Goal: Information Seeking & Learning: Check status

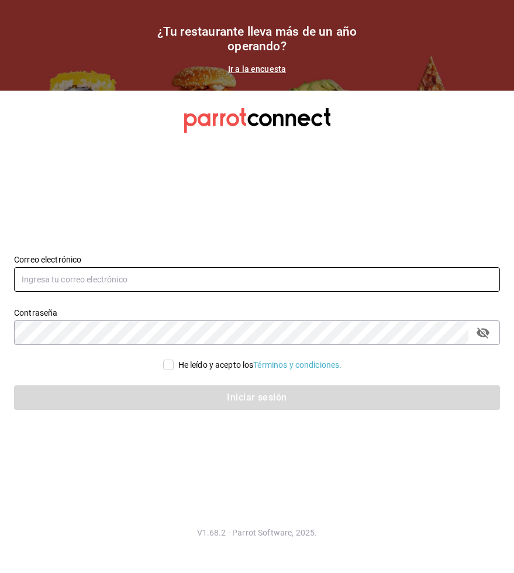
type input "[EMAIL_ADDRESS][DOMAIN_NAME]"
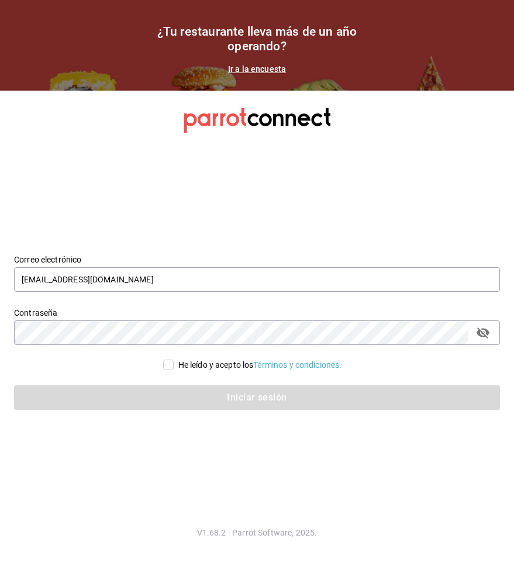
click at [163, 361] on input "He leído y acepto los Términos y condiciones." at bounding box center [168, 365] width 11 height 11
checkbox input "true"
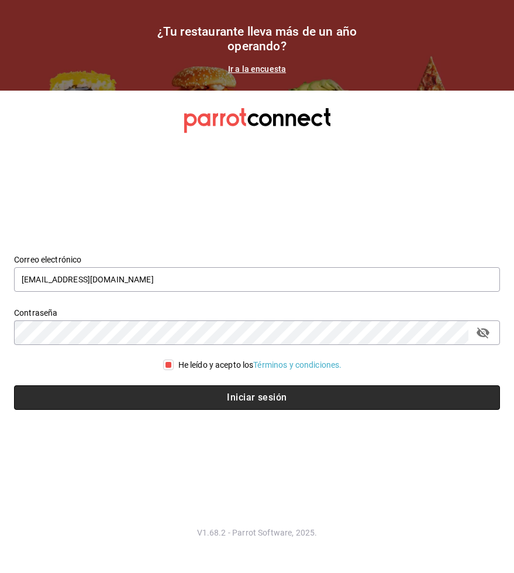
click at [187, 390] on button "Iniciar sesión" at bounding box center [257, 397] width 486 height 25
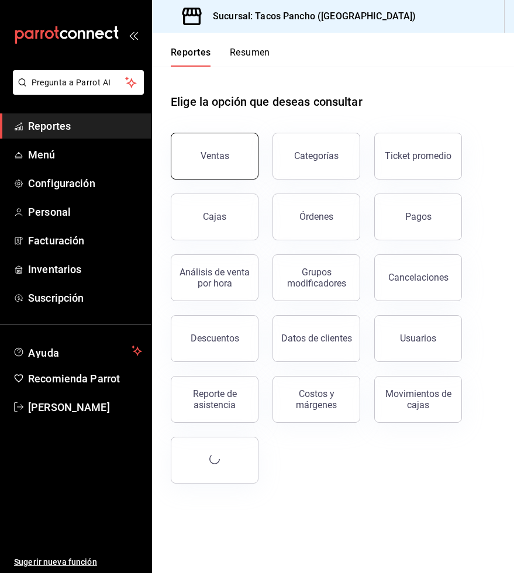
click at [228, 161] on button "Ventas" at bounding box center [215, 156] width 88 height 47
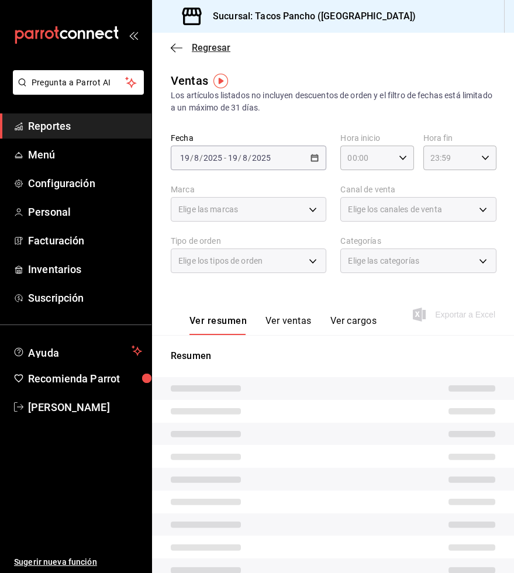
click at [177, 47] on icon "button" at bounding box center [177, 48] width 12 height 11
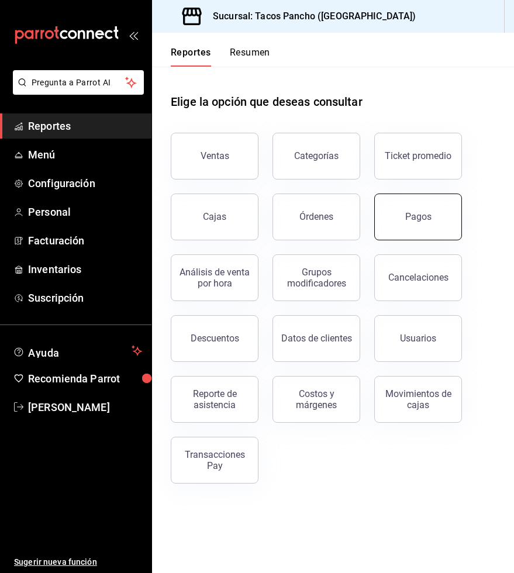
click at [402, 230] on button "Pagos" at bounding box center [418, 217] width 88 height 47
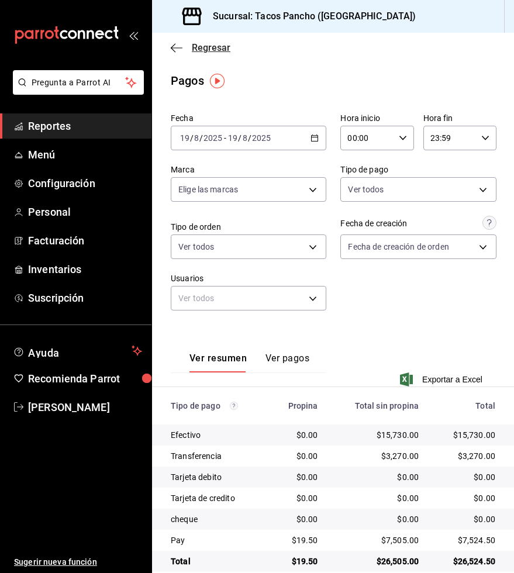
click at [177, 46] on icon "button" at bounding box center [177, 48] width 12 height 11
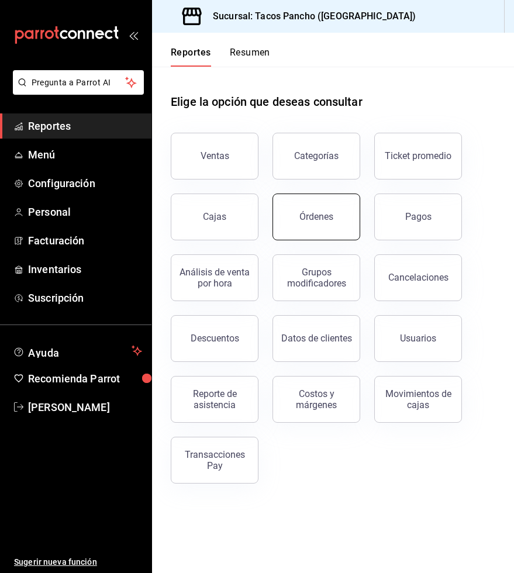
click at [279, 231] on button "Órdenes" at bounding box center [316, 217] width 88 height 47
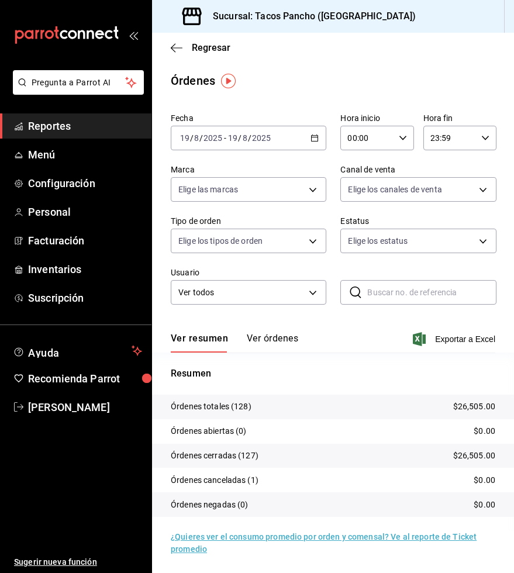
click at [291, 340] on button "Ver órdenes" at bounding box center [272, 343] width 51 height 20
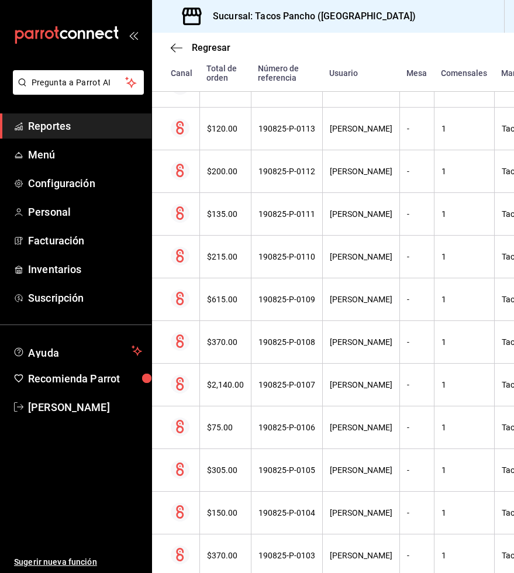
scroll to position [945, 0]
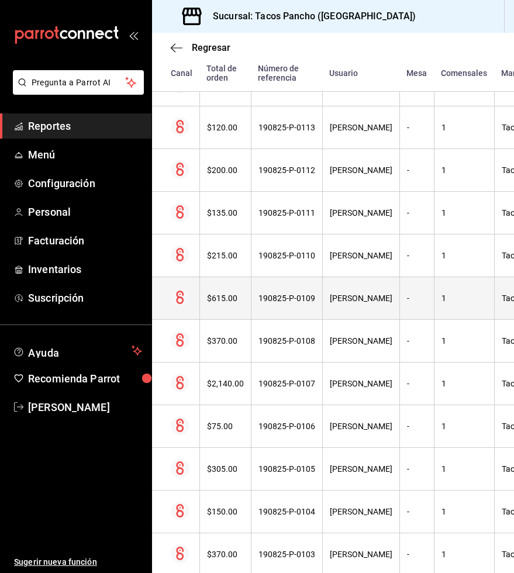
click at [291, 303] on th "190825-P-0109" at bounding box center [286, 298] width 71 height 43
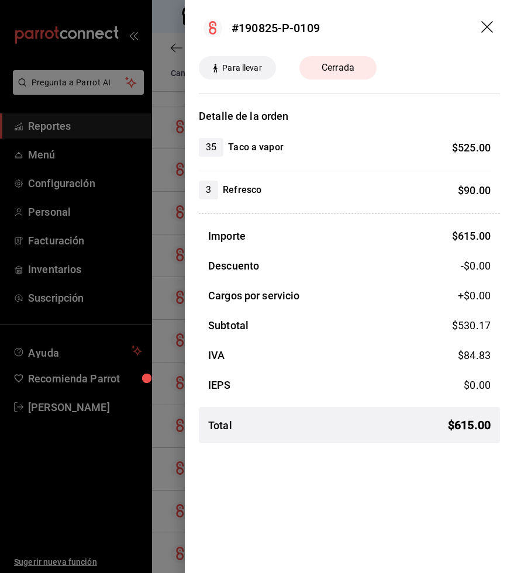
click at [493, 26] on icon "drag" at bounding box center [488, 28] width 14 height 14
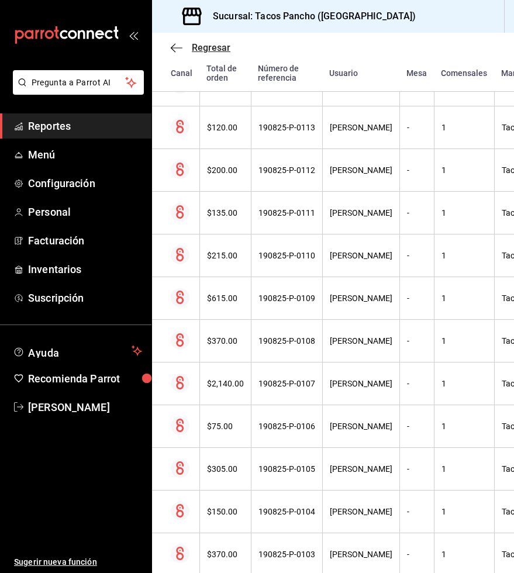
click at [174, 50] on icon "button" at bounding box center [177, 48] width 12 height 11
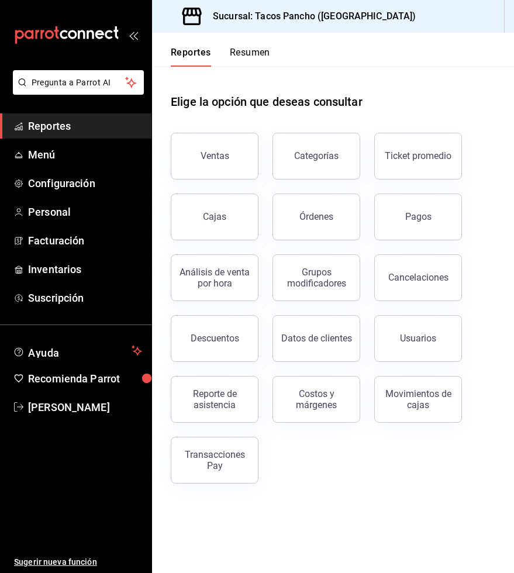
click at [245, 57] on button "Resumen" at bounding box center [250, 57] width 40 height 20
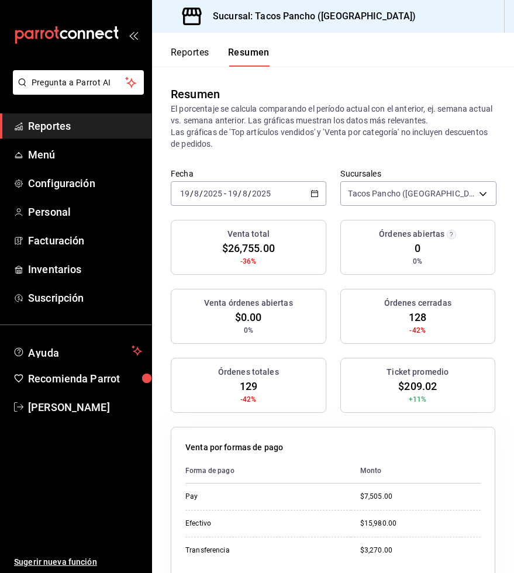
click at [278, 194] on div "2025-08-19 19 / 8 / 2025 - 2025-08-19 19 / 8 / 2025" at bounding box center [249, 193] width 156 height 25
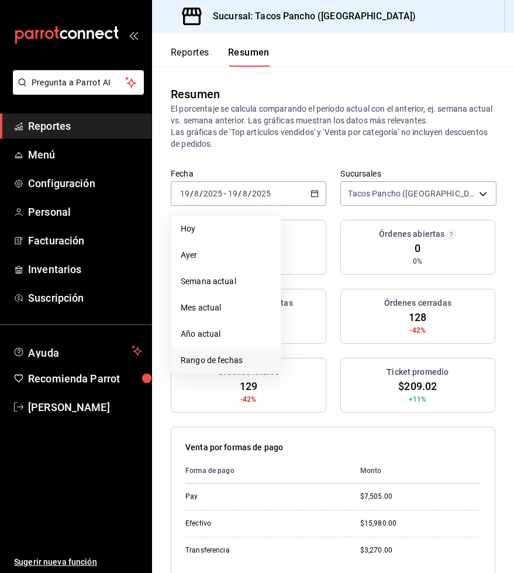
click at [225, 361] on span "Rango de fechas" at bounding box center [226, 360] width 91 height 12
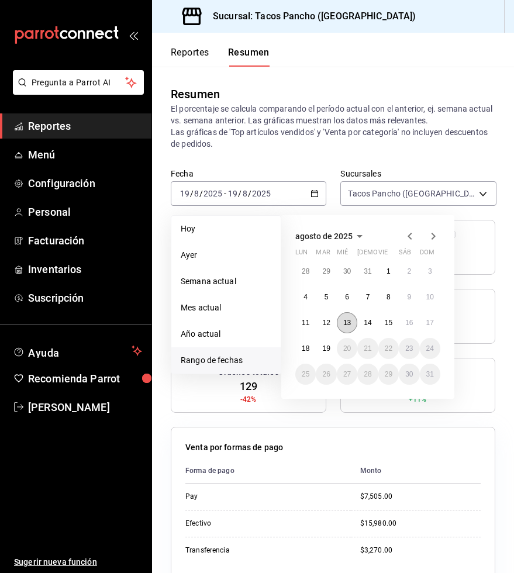
click at [348, 320] on abbr "13" at bounding box center [347, 323] width 8 height 8
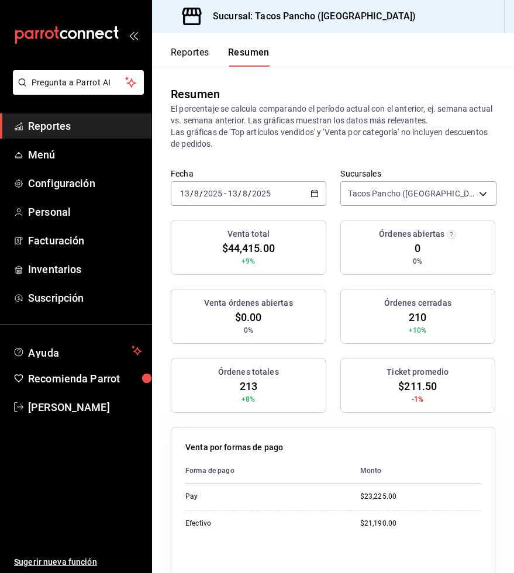
click at [188, 64] on button "Reportes" at bounding box center [190, 57] width 39 height 20
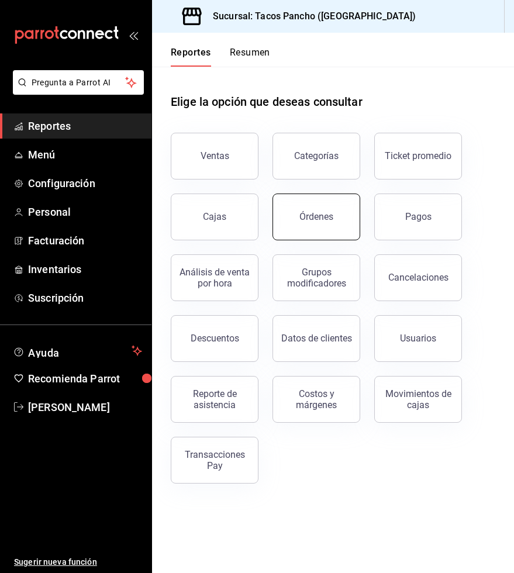
click at [322, 229] on button "Órdenes" at bounding box center [316, 217] width 88 height 47
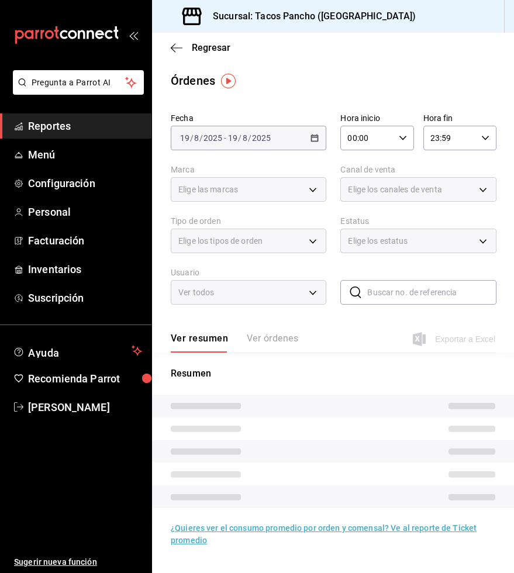
click at [246, 146] on div "2025-08-19 19 / 8 / 2025 - 2025-08-19 19 / 8 / 2025" at bounding box center [249, 138] width 156 height 25
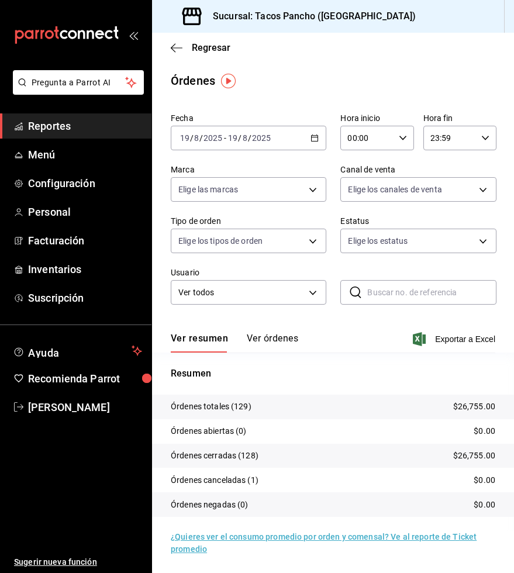
click at [318, 136] on \(Stroke\) "button" at bounding box center [314, 138] width 7 height 6
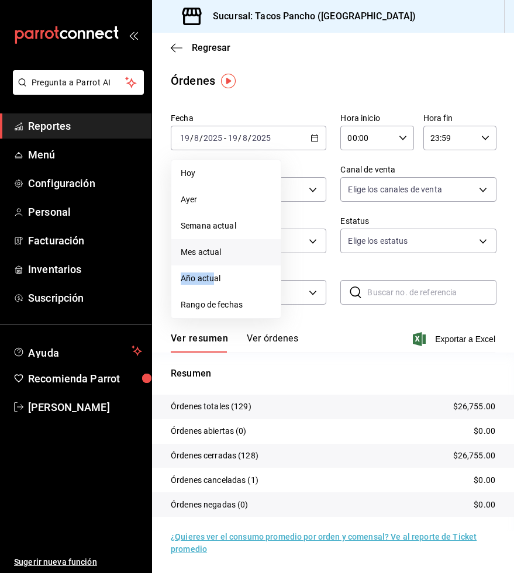
drag, startPoint x: 214, startPoint y: 278, endPoint x: 214, endPoint y: 259, distance: 19.3
click at [210, 310] on span "Rango de fechas" at bounding box center [226, 305] width 91 height 12
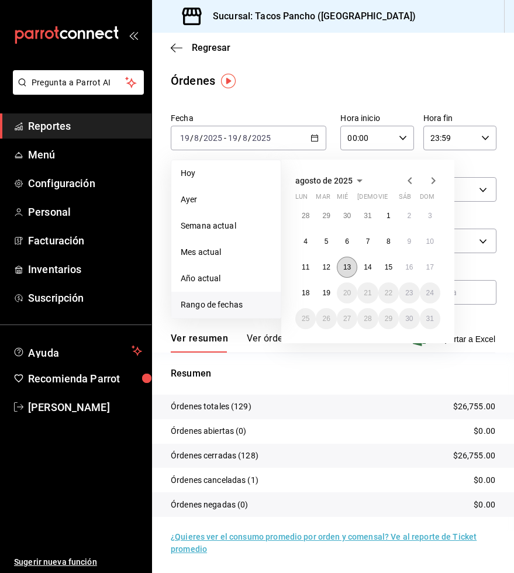
click at [348, 264] on abbr "13" at bounding box center [347, 267] width 8 height 8
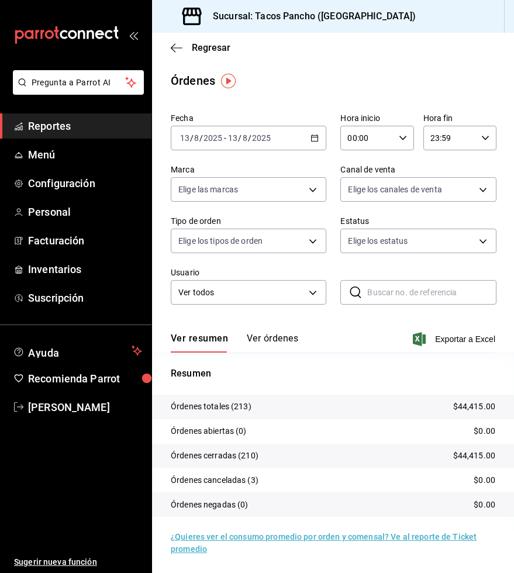
click at [278, 334] on button "Ver órdenes" at bounding box center [272, 343] width 51 height 20
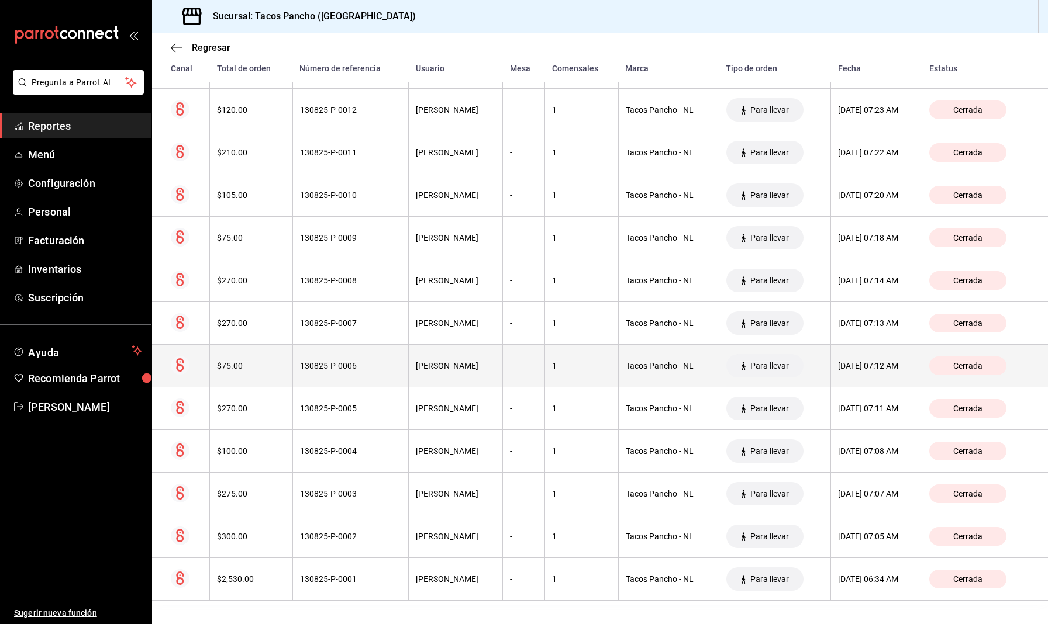
drag, startPoint x: 470, startPoint y: 294, endPoint x: 470, endPoint y: 377, distance: 83.0
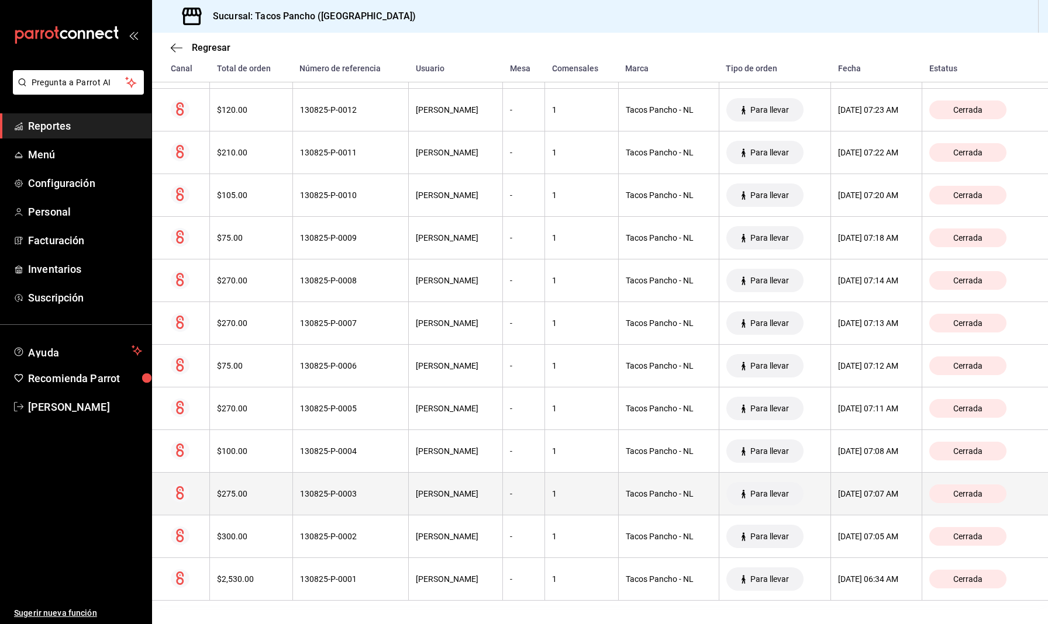
click at [505, 474] on th "-" at bounding box center [524, 494] width 42 height 43
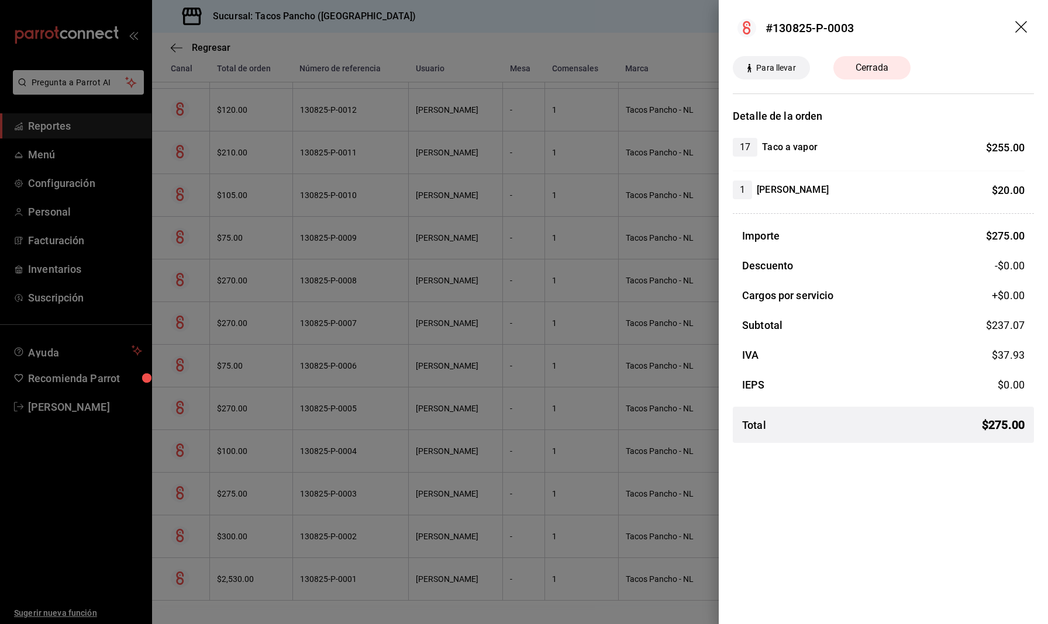
click at [505, 474] on div at bounding box center [524, 312] width 1048 height 624
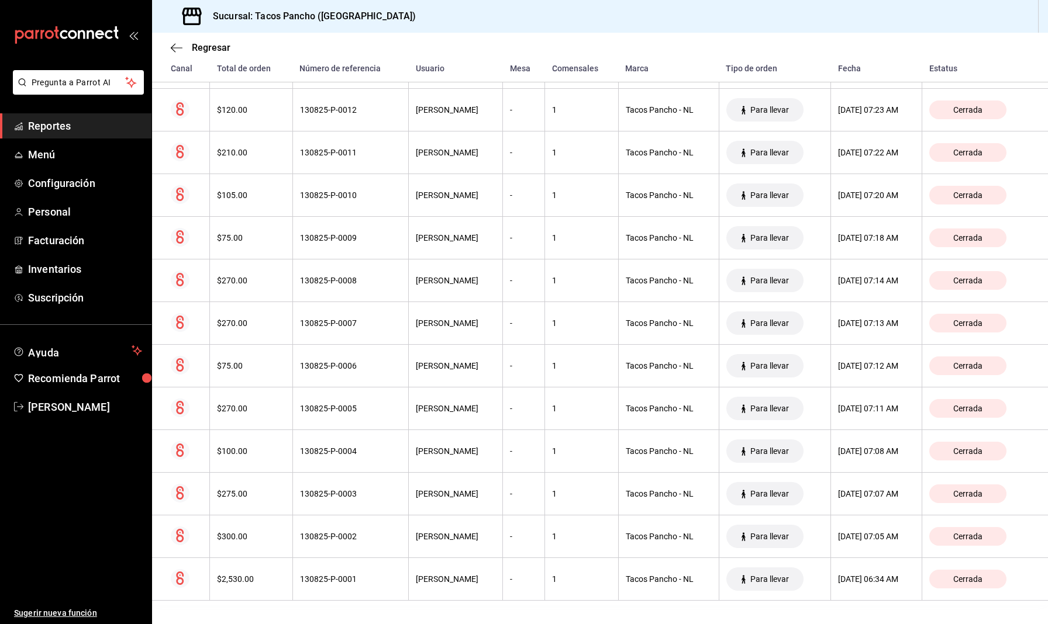
click at [180, 53] on div "Regresar" at bounding box center [600, 48] width 896 height 30
click at [178, 50] on icon "button" at bounding box center [177, 48] width 12 height 11
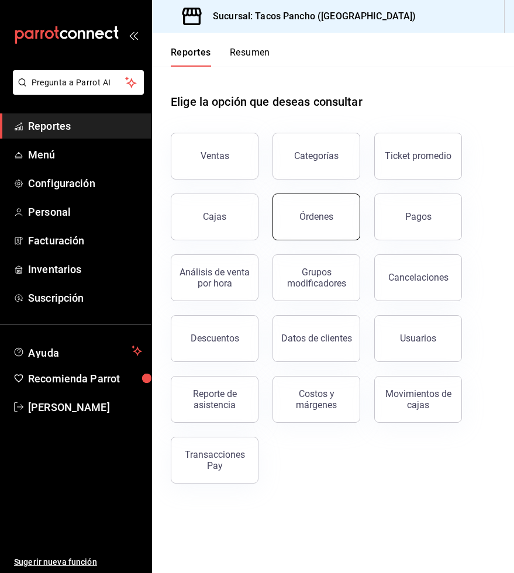
click at [337, 213] on button "Órdenes" at bounding box center [316, 217] width 88 height 47
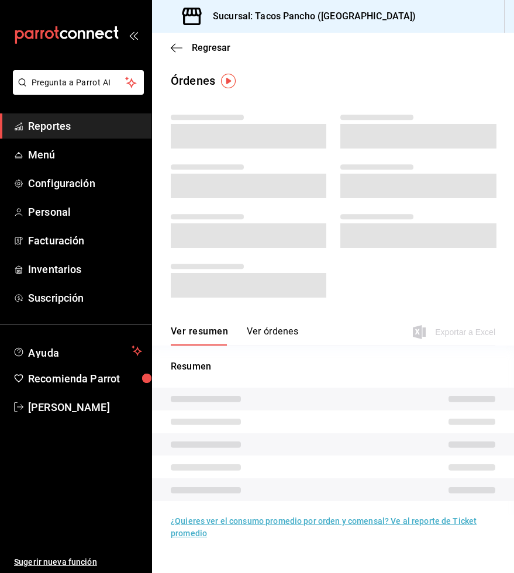
click at [267, 333] on button "Ver órdenes" at bounding box center [272, 336] width 51 height 20
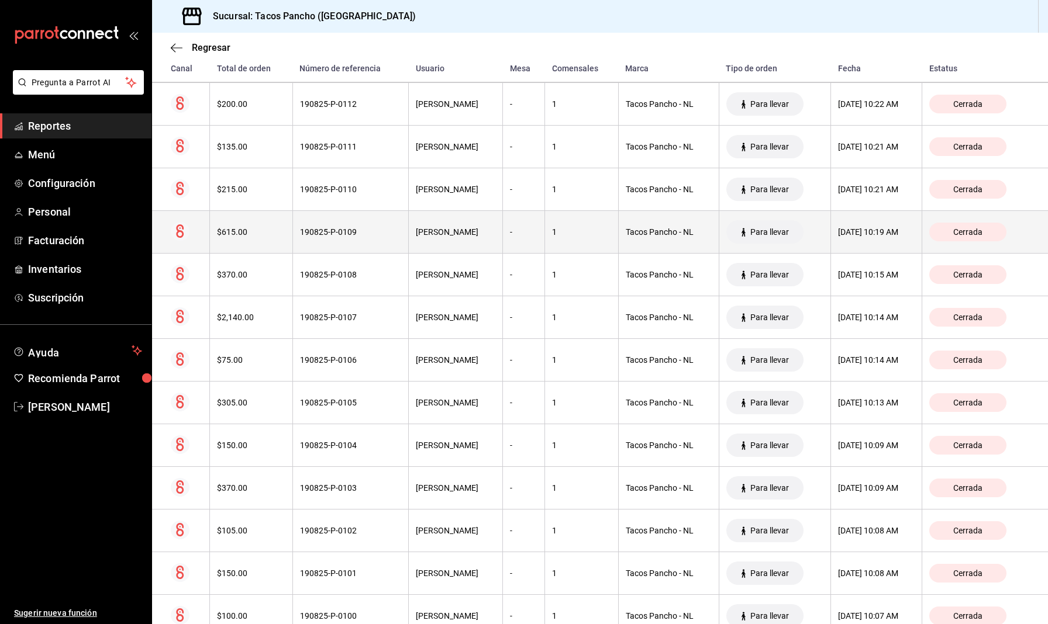
scroll to position [1756, 0]
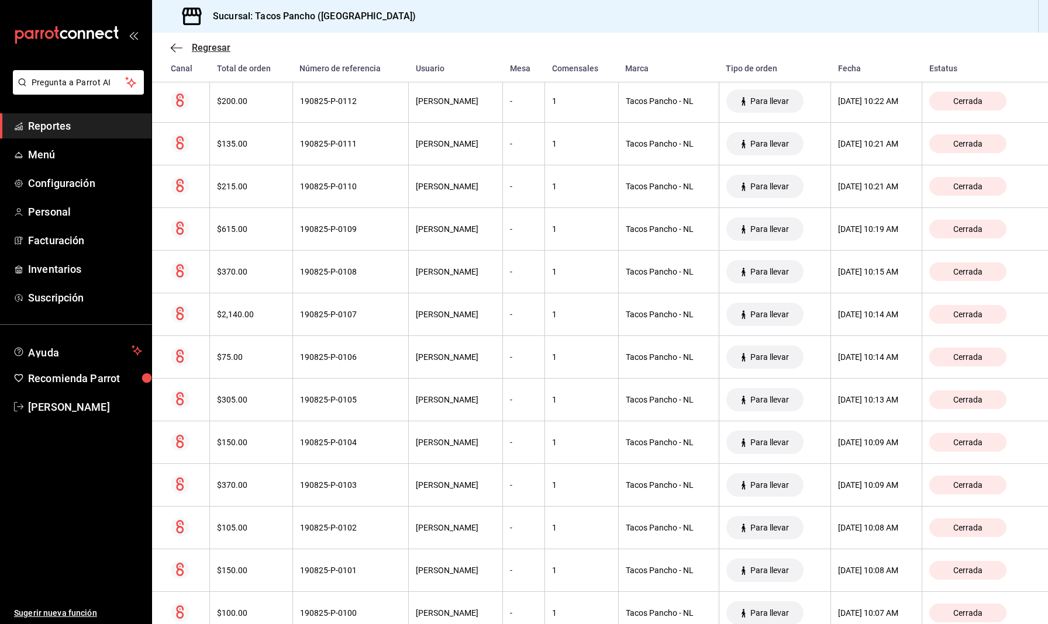
click at [176, 46] on icon "button" at bounding box center [177, 48] width 12 height 11
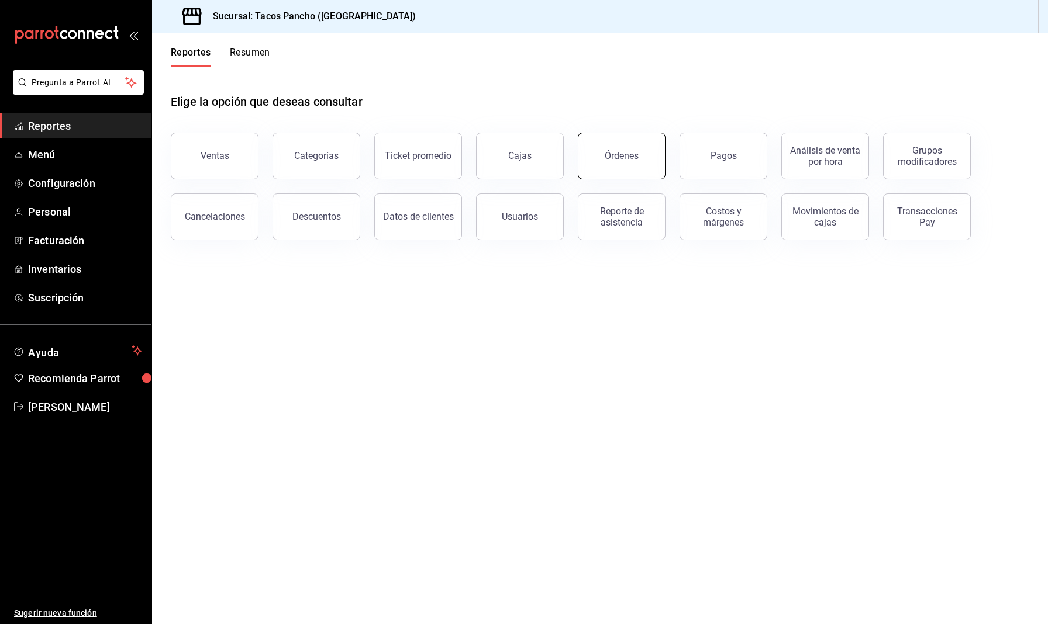
click at [513, 164] on button "Órdenes" at bounding box center [622, 156] width 88 height 47
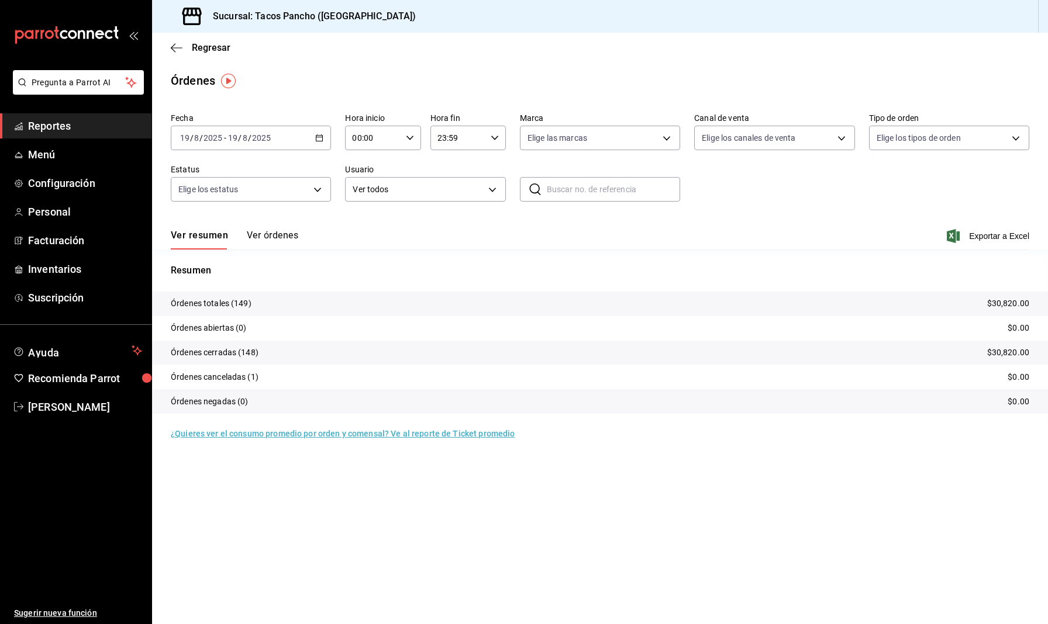
click at [284, 234] on button "Ver órdenes" at bounding box center [272, 240] width 51 height 20
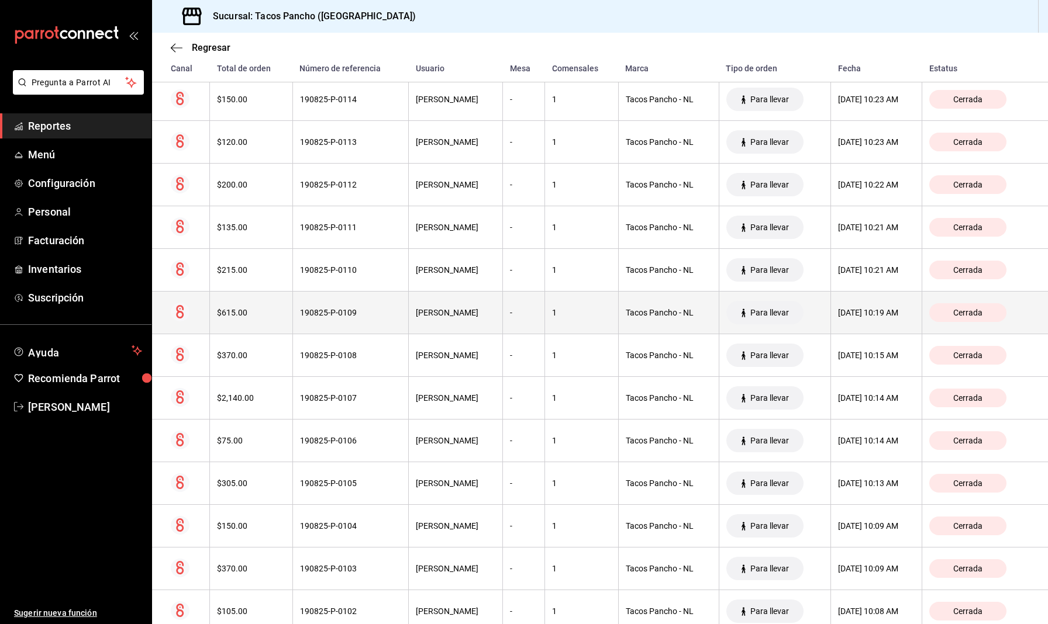
scroll to position [1719, 0]
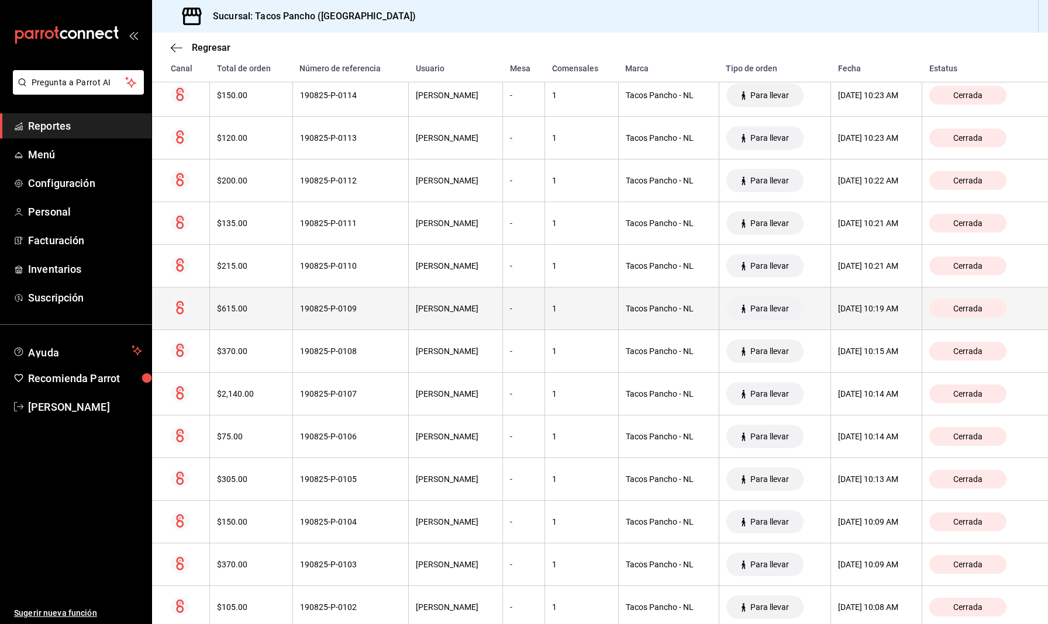
click at [271, 325] on th "$615.00" at bounding box center [251, 309] width 82 height 43
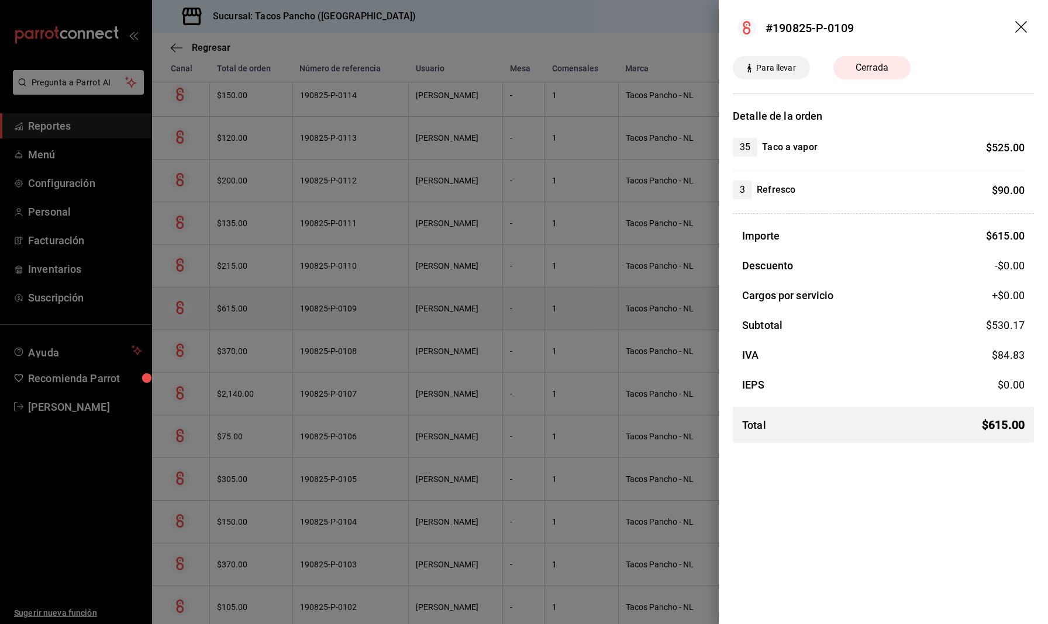
click at [271, 325] on div at bounding box center [524, 312] width 1048 height 624
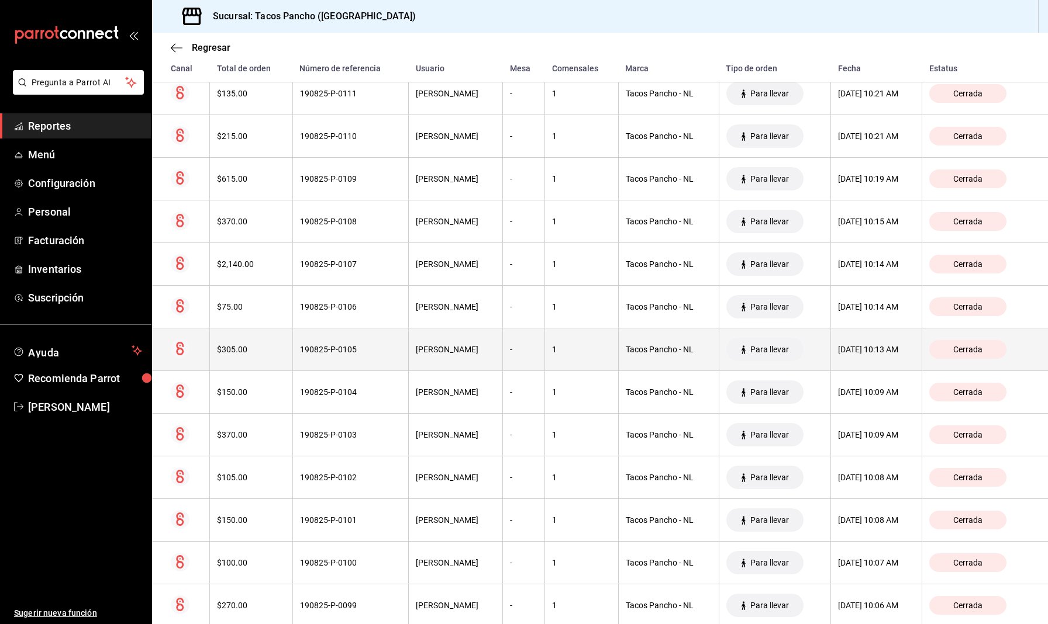
scroll to position [1848, 0]
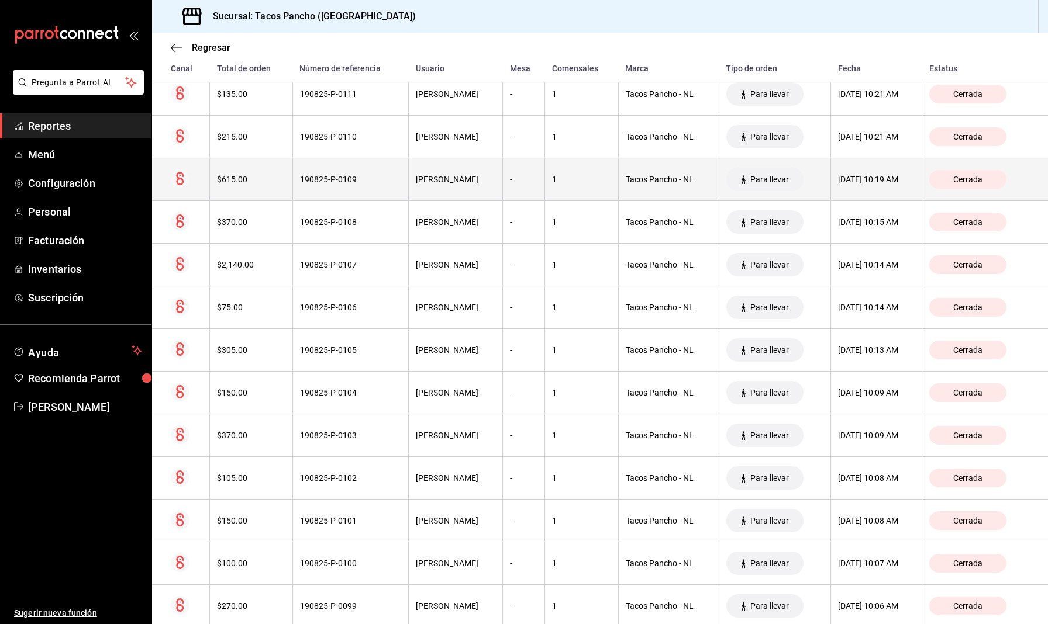
click at [267, 180] on div "$615.00" at bounding box center [251, 179] width 68 height 9
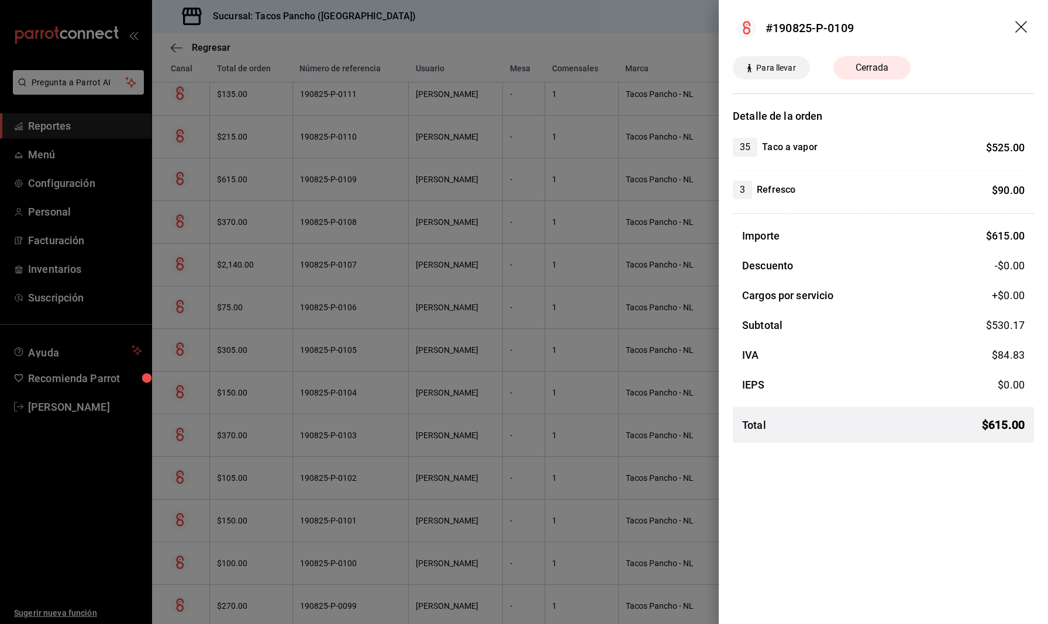
click at [513, 25] on icon "drag" at bounding box center [1021, 27] width 12 height 12
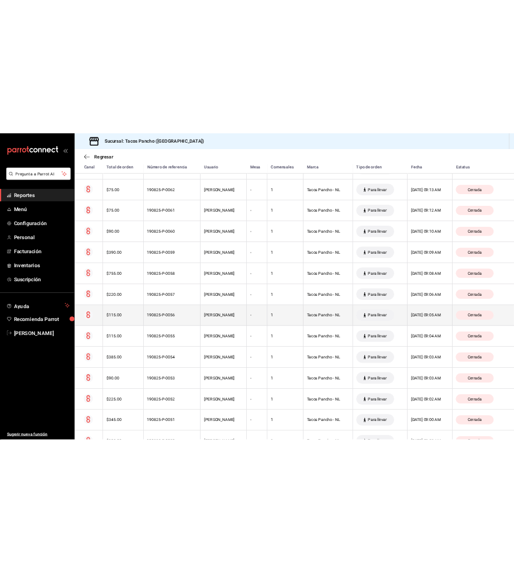
scroll to position [3921, 0]
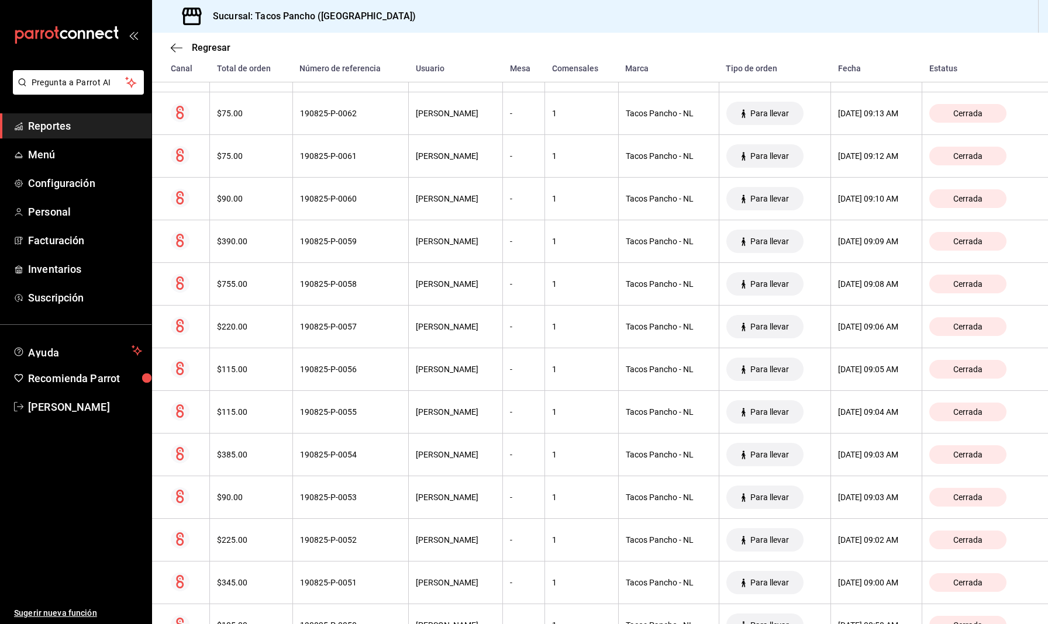
click at [174, 42] on div "Regresar" at bounding box center [600, 48] width 896 height 30
click at [175, 49] on icon "button" at bounding box center [177, 48] width 12 height 11
